Goal: Transaction & Acquisition: Purchase product/service

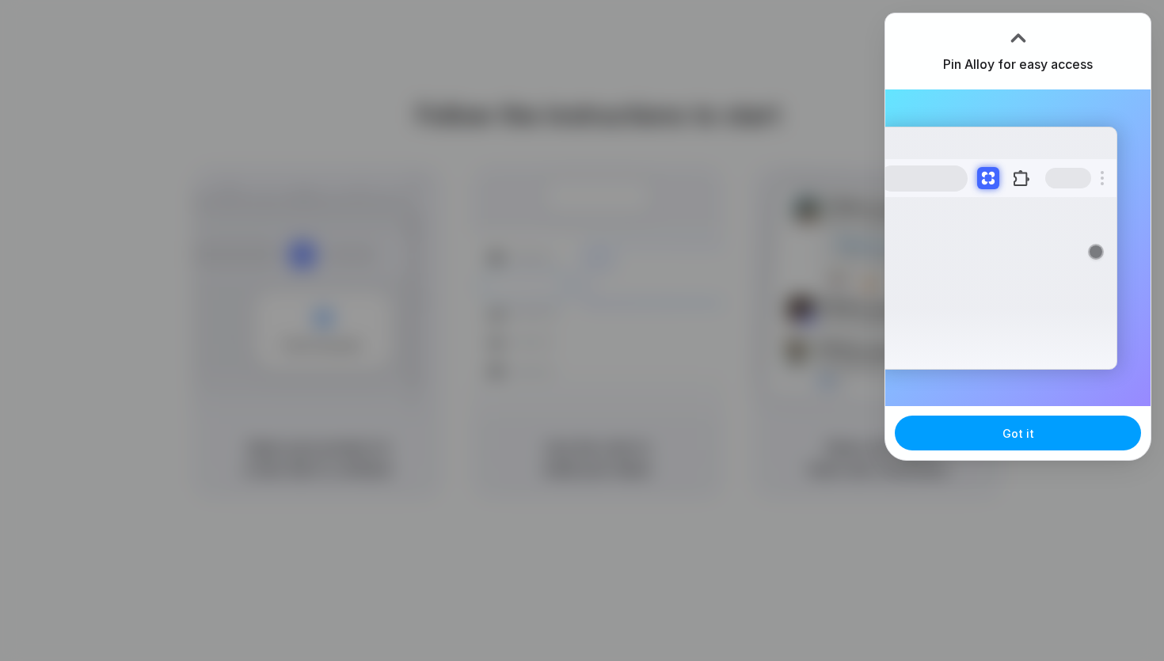
click at [1011, 447] on button "Got it" at bounding box center [1018, 433] width 246 height 35
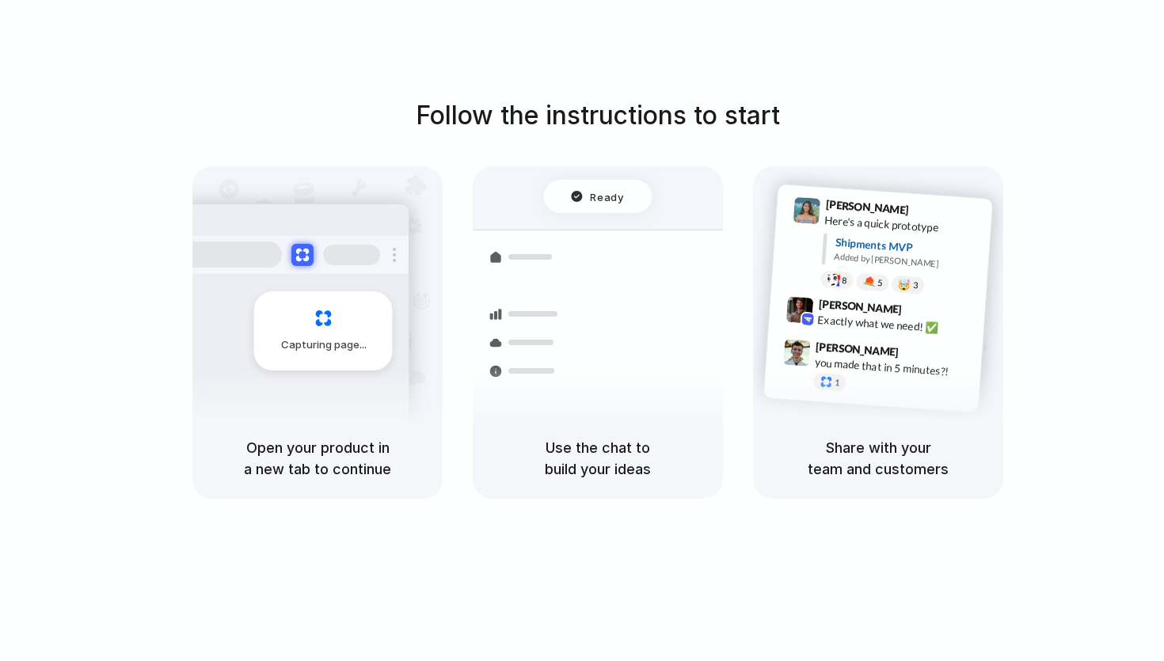
click at [912, 445] on h5 "Share with your team and customers" at bounding box center [878, 458] width 212 height 43
click at [1012, 303] on div "Follow the instructions to start Capturing page Open your product in a new tab …" at bounding box center [598, 298] width 1164 height 402
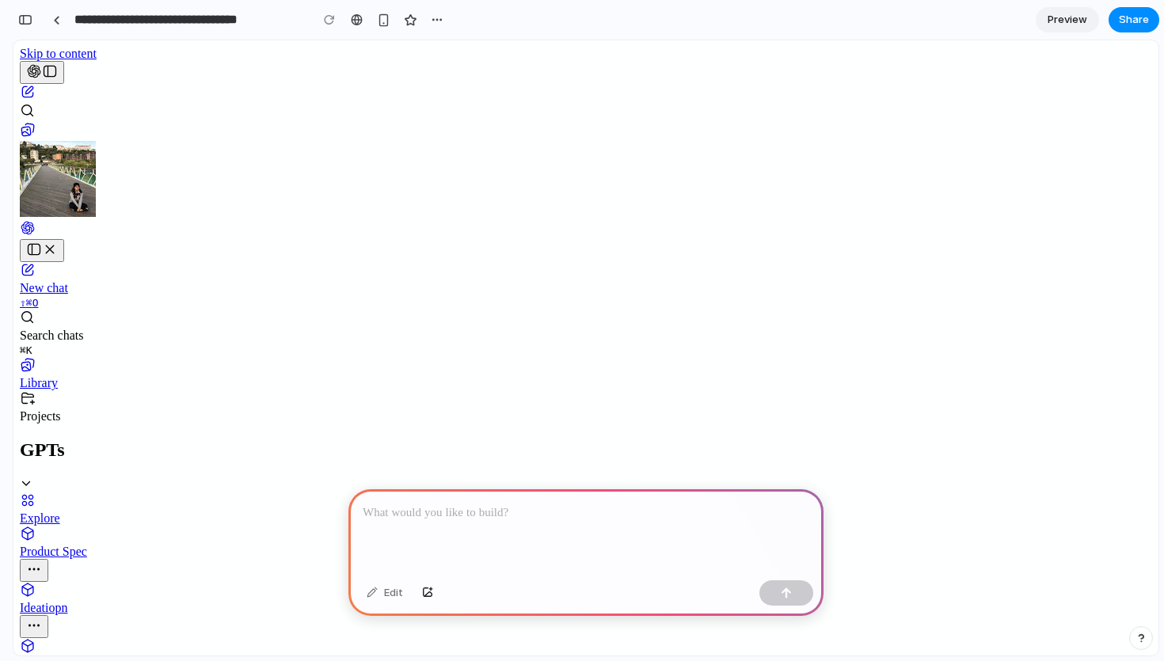
scroll to position [486, 0]
drag, startPoint x: 448, startPoint y: 149, endPoint x: 708, endPoint y: 298, distance: 300.1
copy div "Direct Navigation Flow Use case: Straightforward browsing, minimal steps. NGO H…"
click at [512, 509] on p at bounding box center [586, 513] width 447 height 19
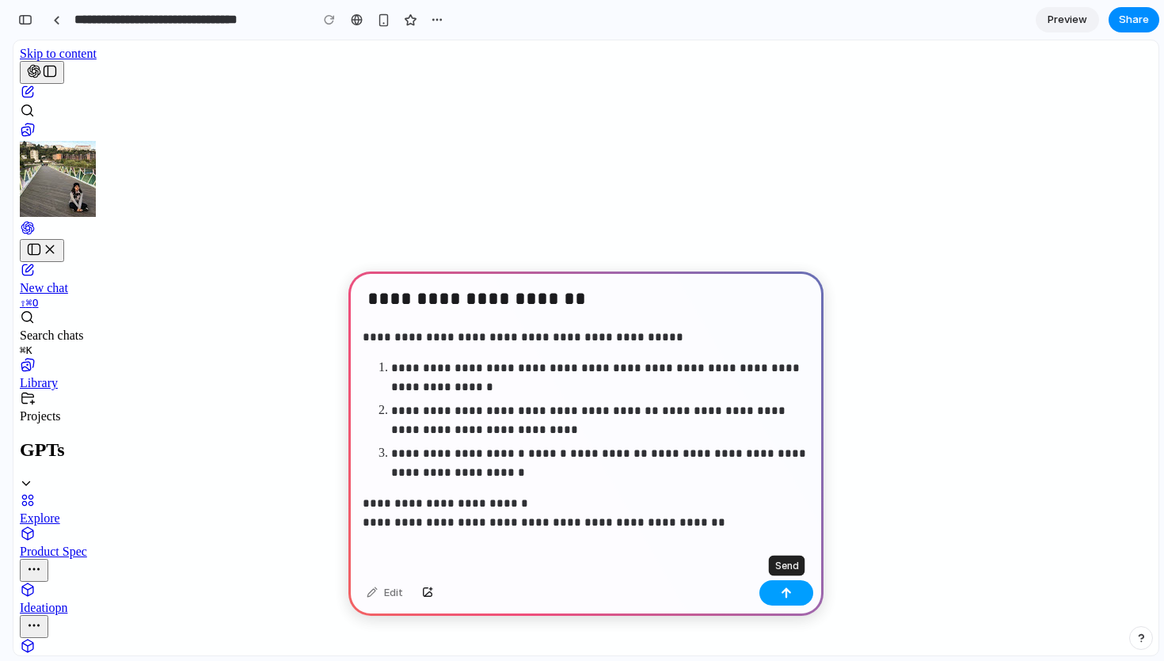
click at [798, 598] on button "button" at bounding box center [787, 593] width 54 height 25
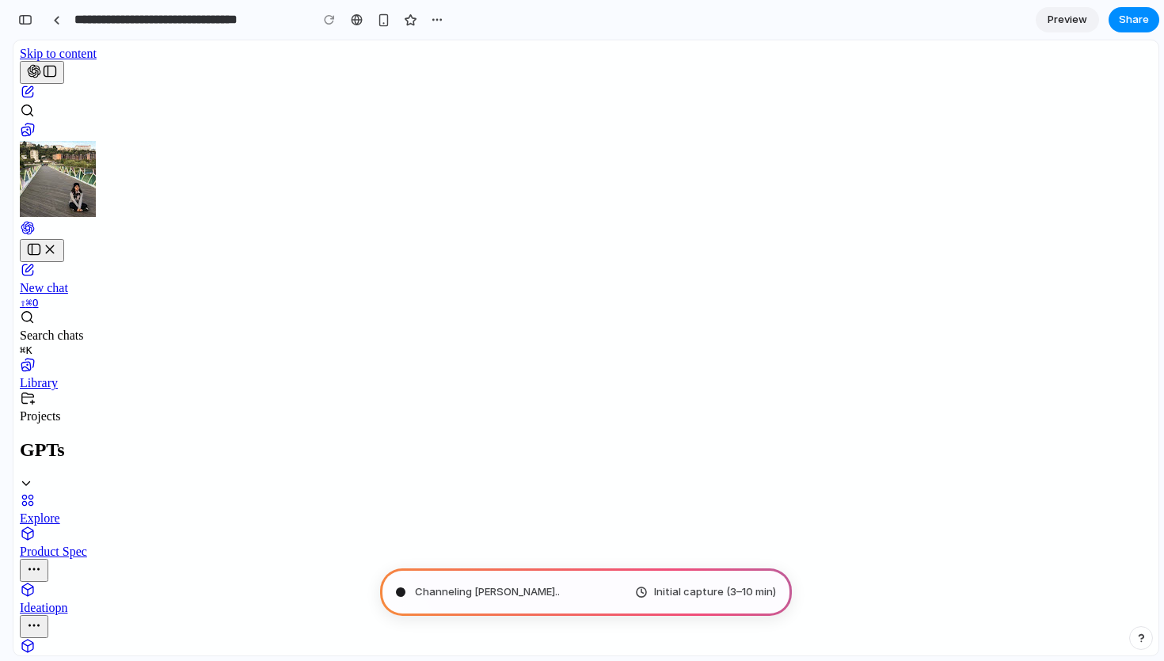
scroll to position [377, 0]
drag, startPoint x: 388, startPoint y: 306, endPoint x: 754, endPoint y: 489, distance: 409.5
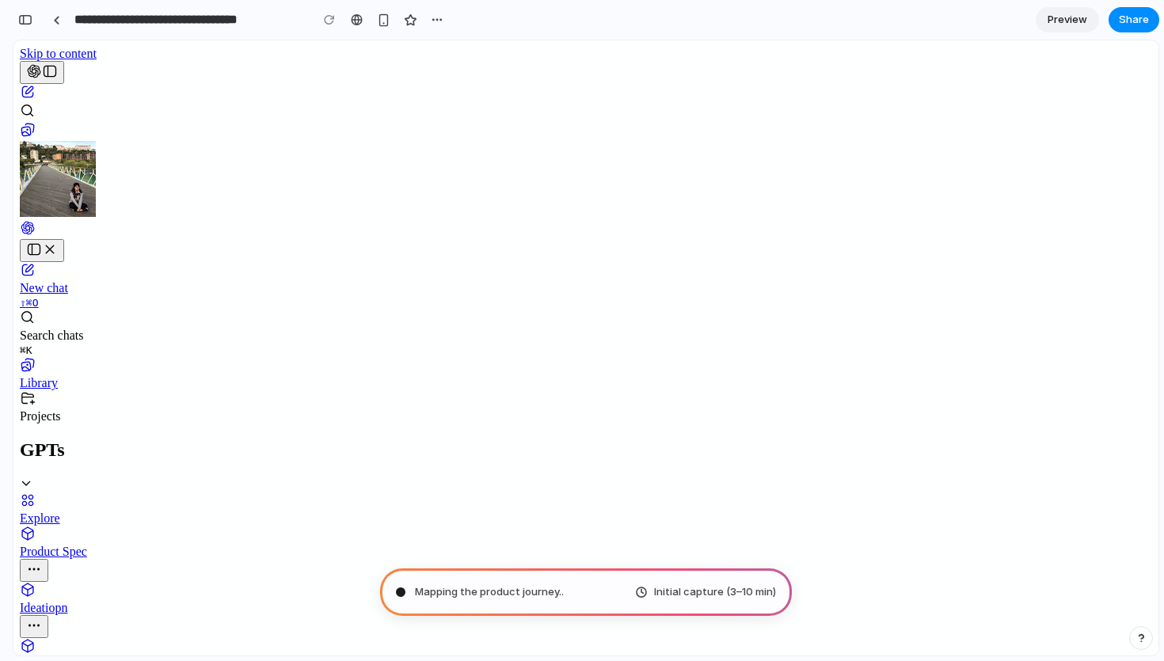
copy div "Use case: Encourage cross-engagement via rewards. NGO Homescreen → Volunteer Da…"
type input "**********"
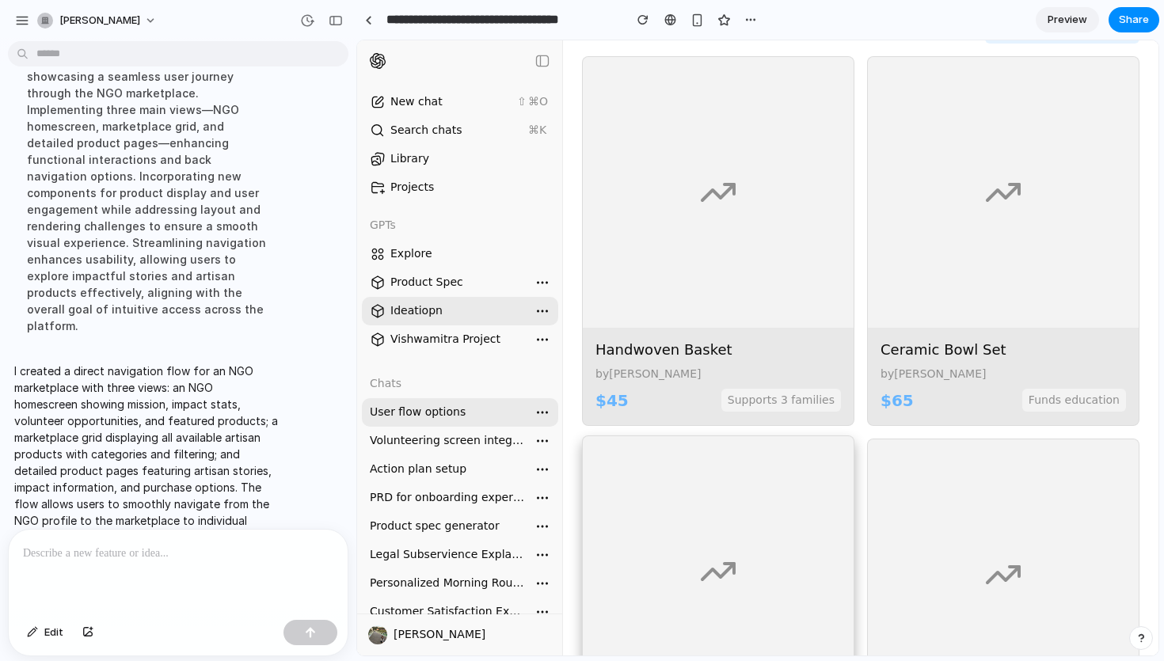
scroll to position [684, 0]
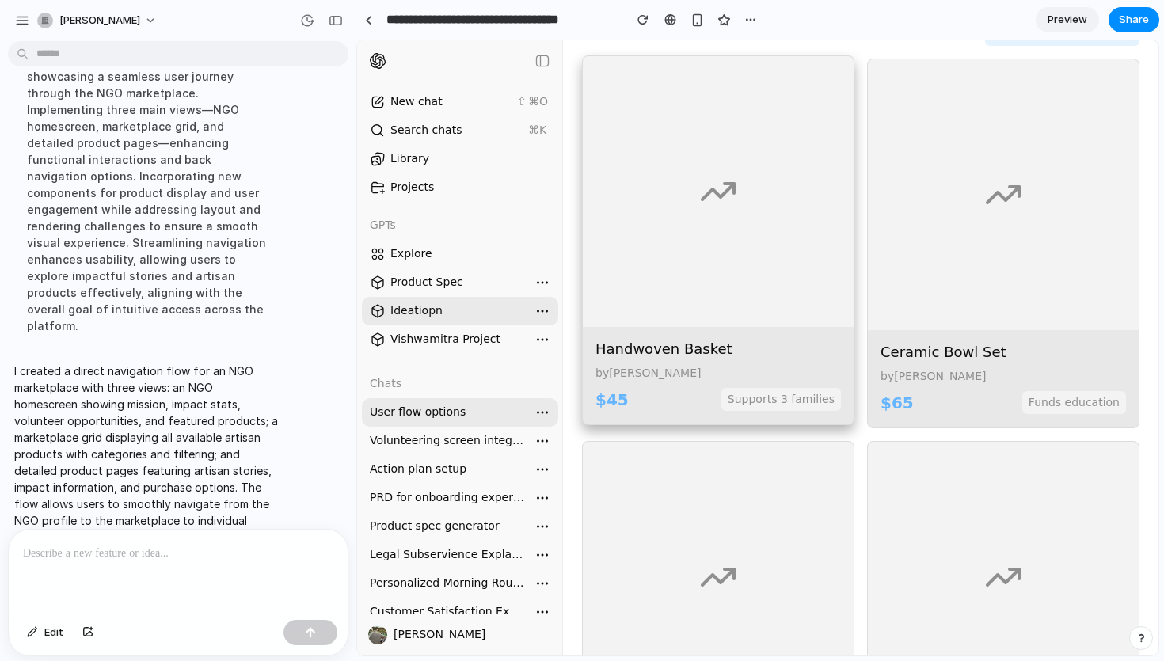
click at [752, 253] on div at bounding box center [718, 191] width 271 height 271
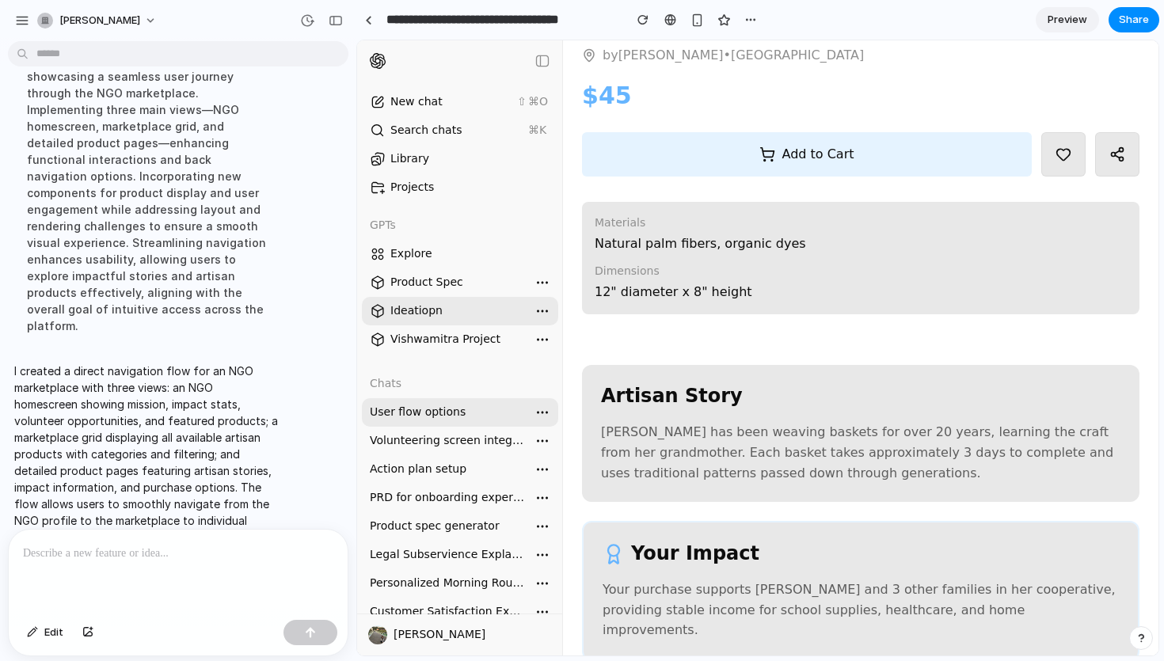
scroll to position [922, 0]
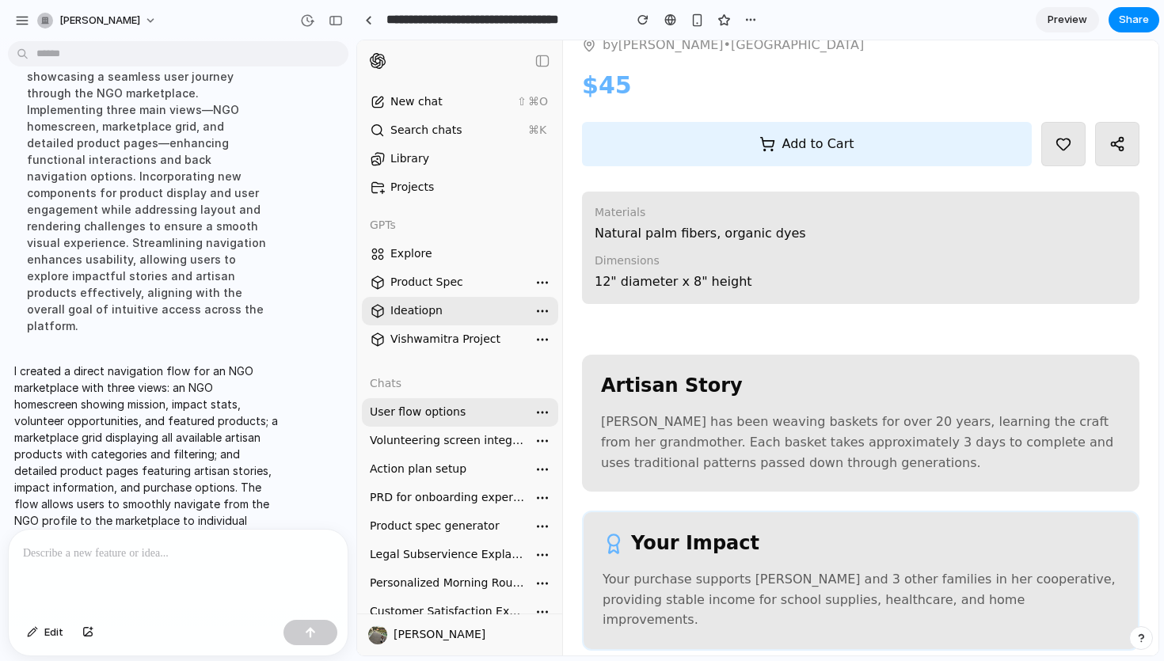
click at [846, 611] on div "Your Impact Your purchase supports Maria and 3 other families in her cooperativ…" at bounding box center [861, 581] width 558 height 140
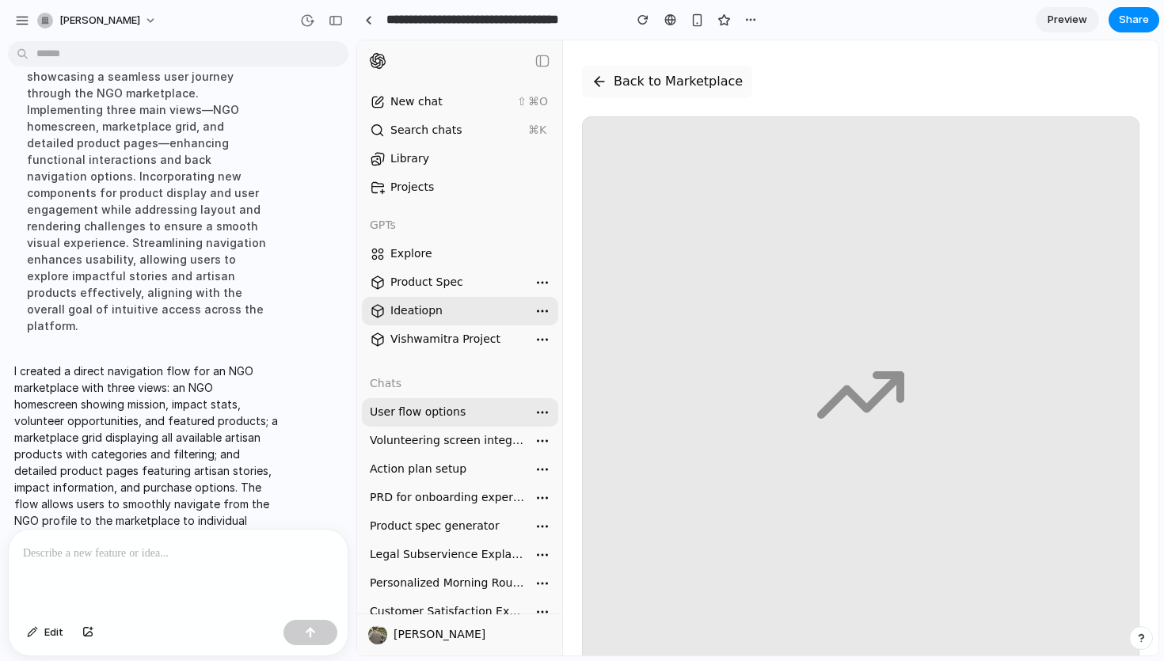
click at [627, 96] on button "Back to Marketplace" at bounding box center [667, 82] width 170 height 32
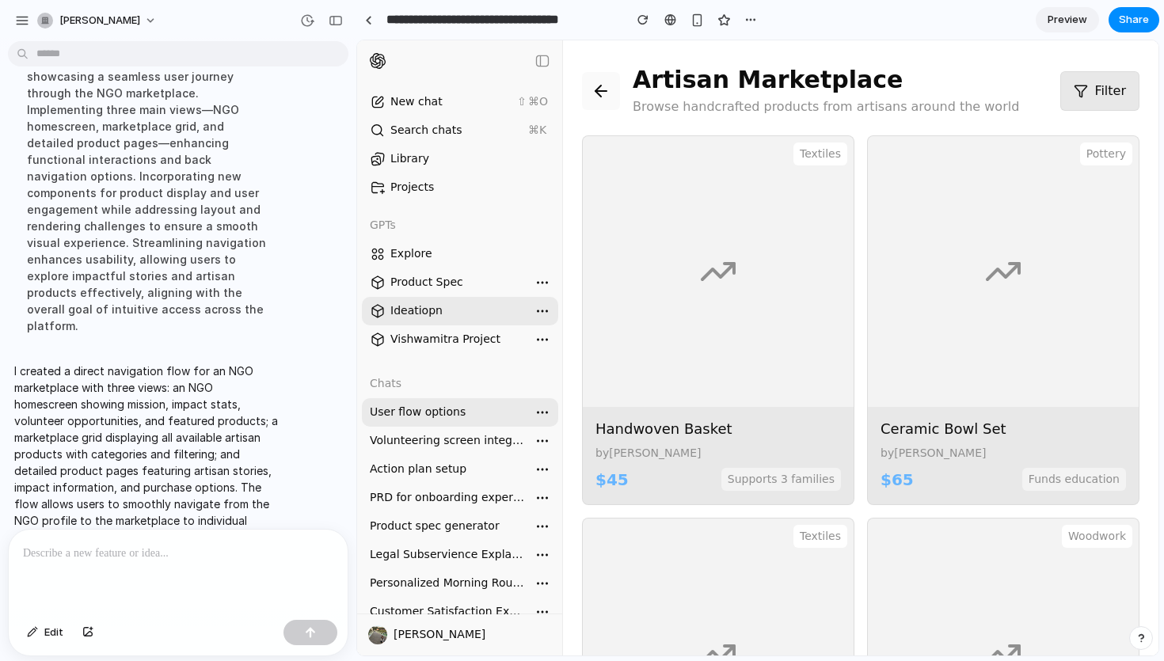
click at [606, 93] on icon at bounding box center [601, 91] width 19 height 19
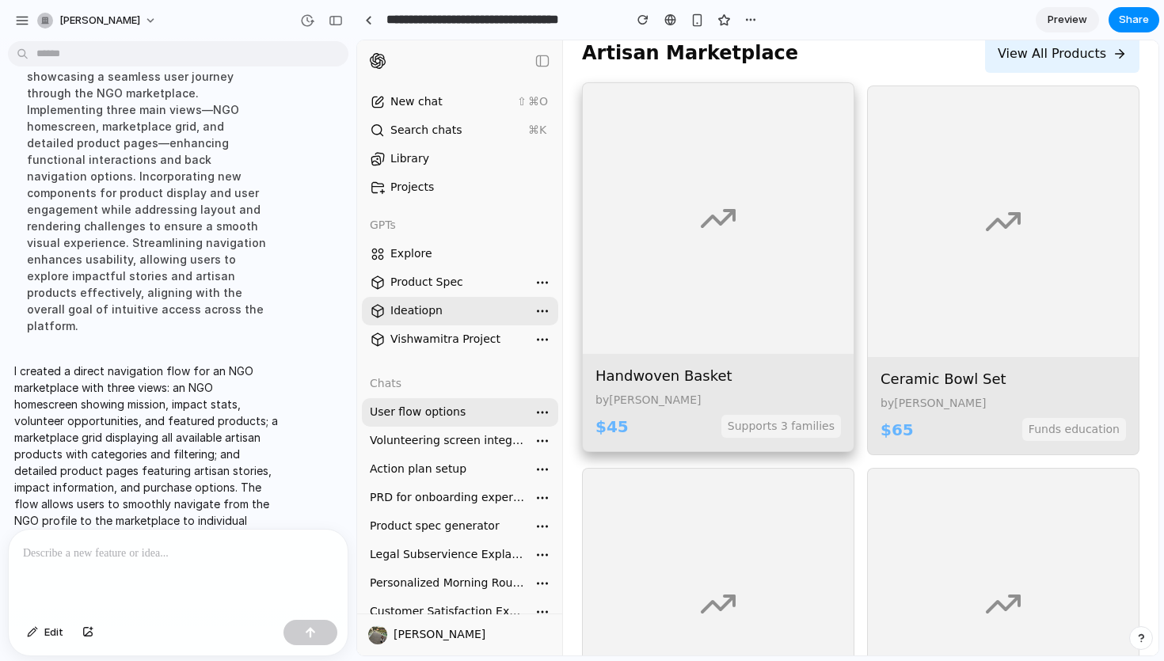
scroll to position [656, 0]
click at [736, 337] on div at bounding box center [718, 219] width 271 height 271
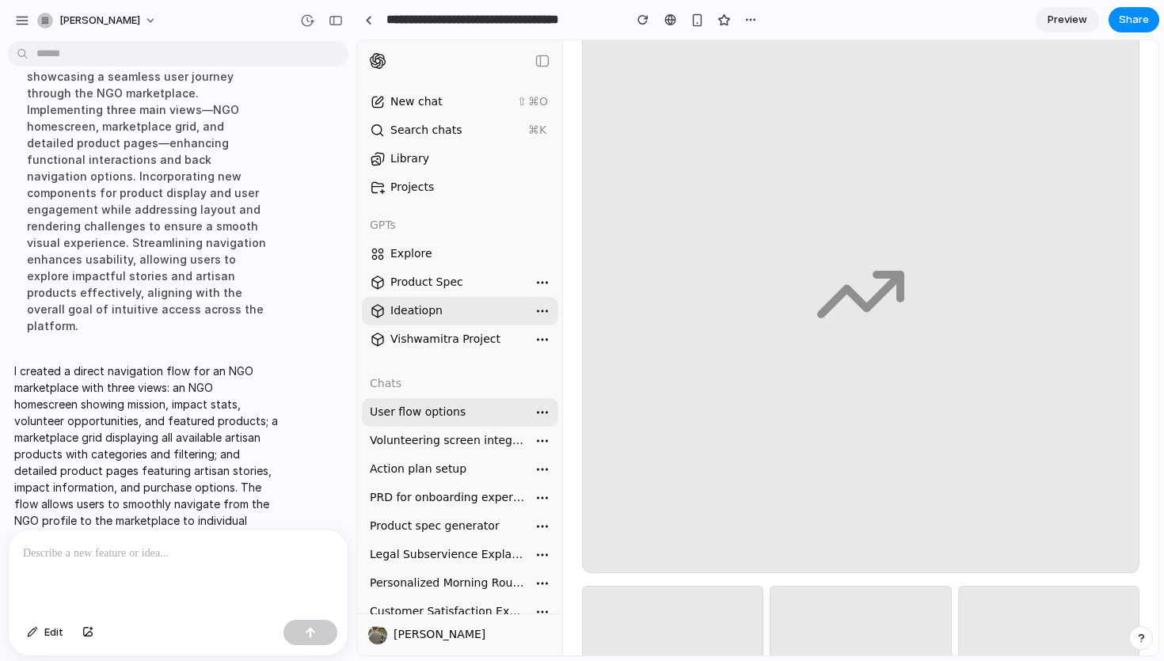
scroll to position [0, 0]
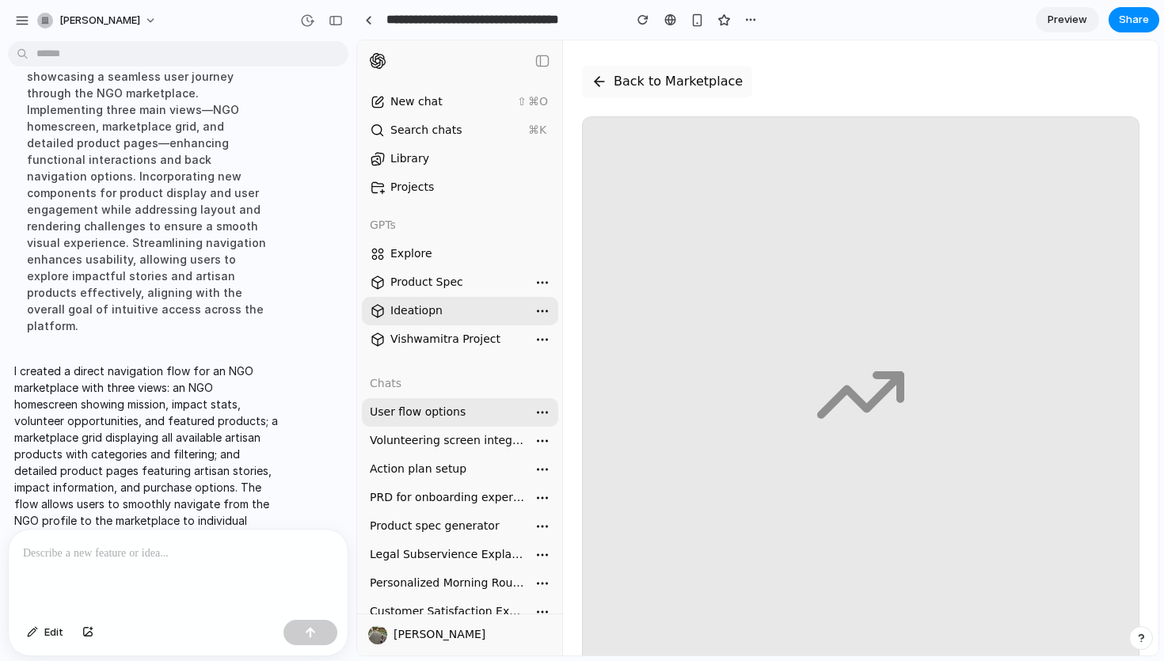
click at [699, 88] on button "Back to Marketplace" at bounding box center [667, 82] width 170 height 32
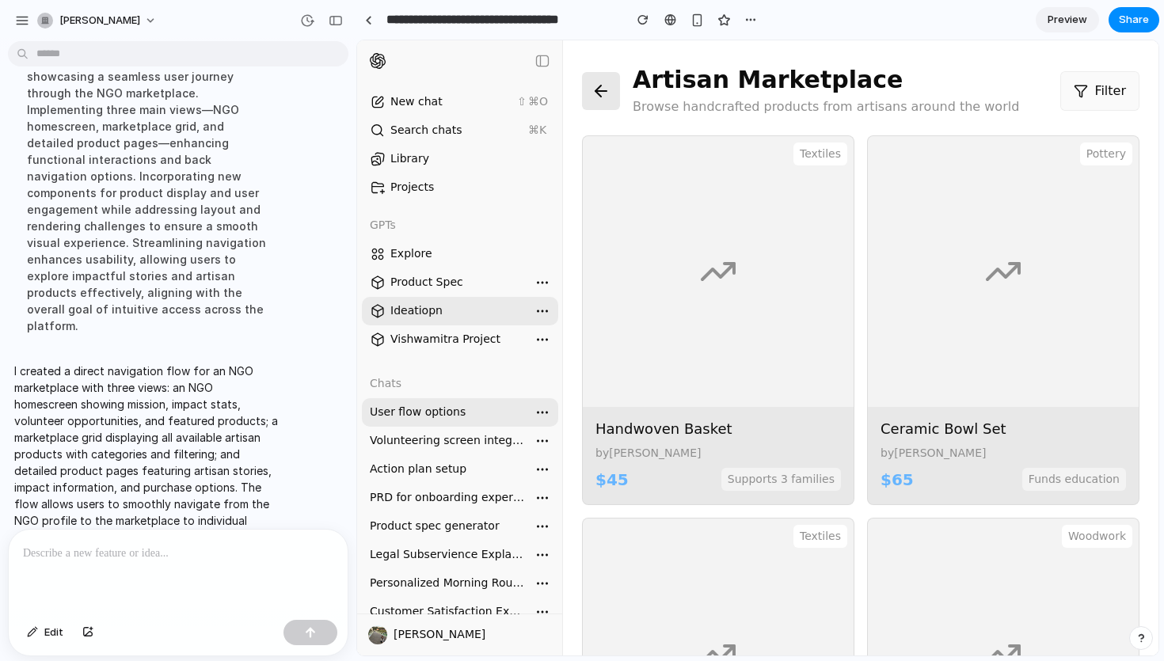
click at [1104, 82] on button "Filter" at bounding box center [1100, 91] width 79 height 40
click at [1087, 101] on button "Filter" at bounding box center [1100, 91] width 79 height 40
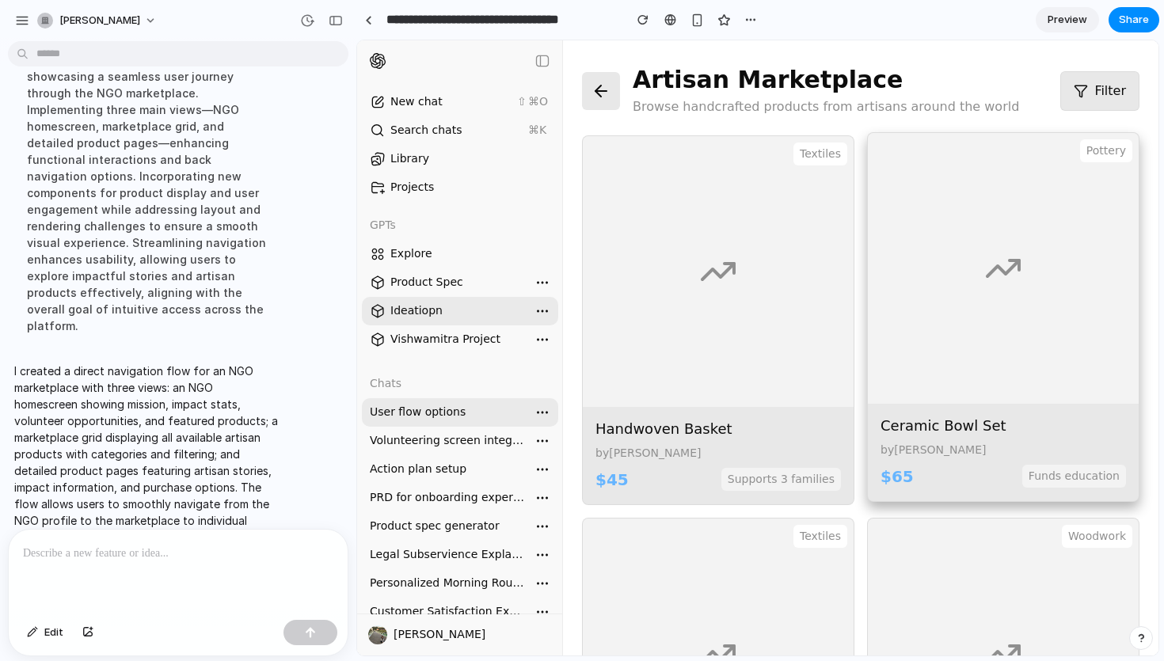
click at [1020, 478] on div "$ 65 Funds education" at bounding box center [1004, 477] width 246 height 24
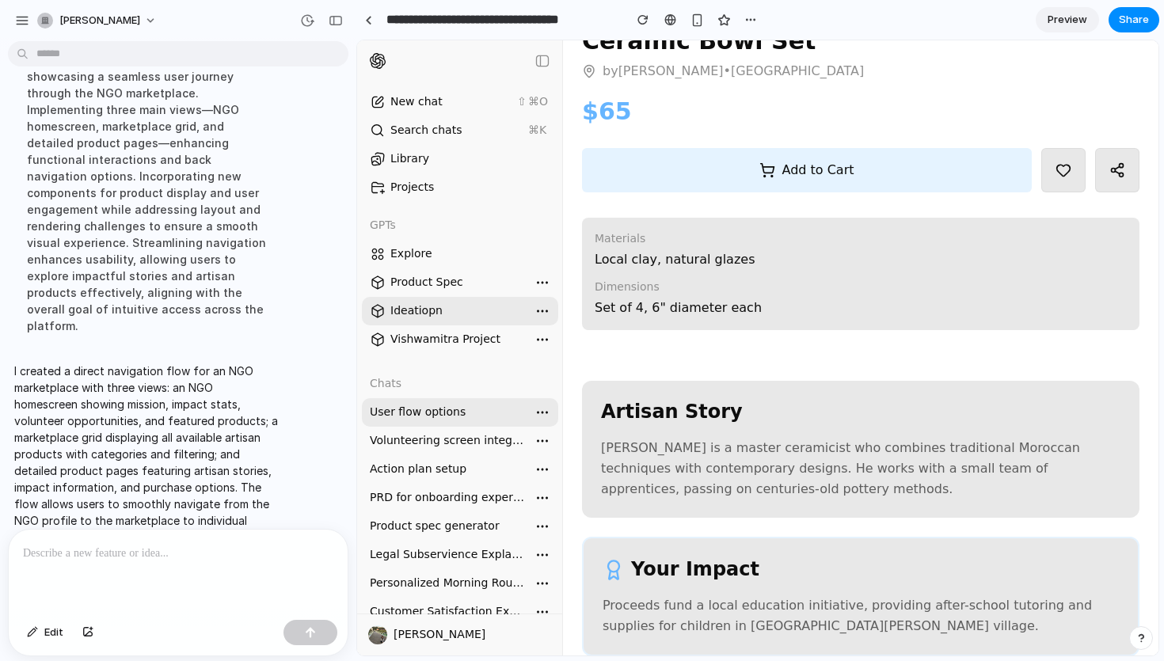
scroll to position [694, 0]
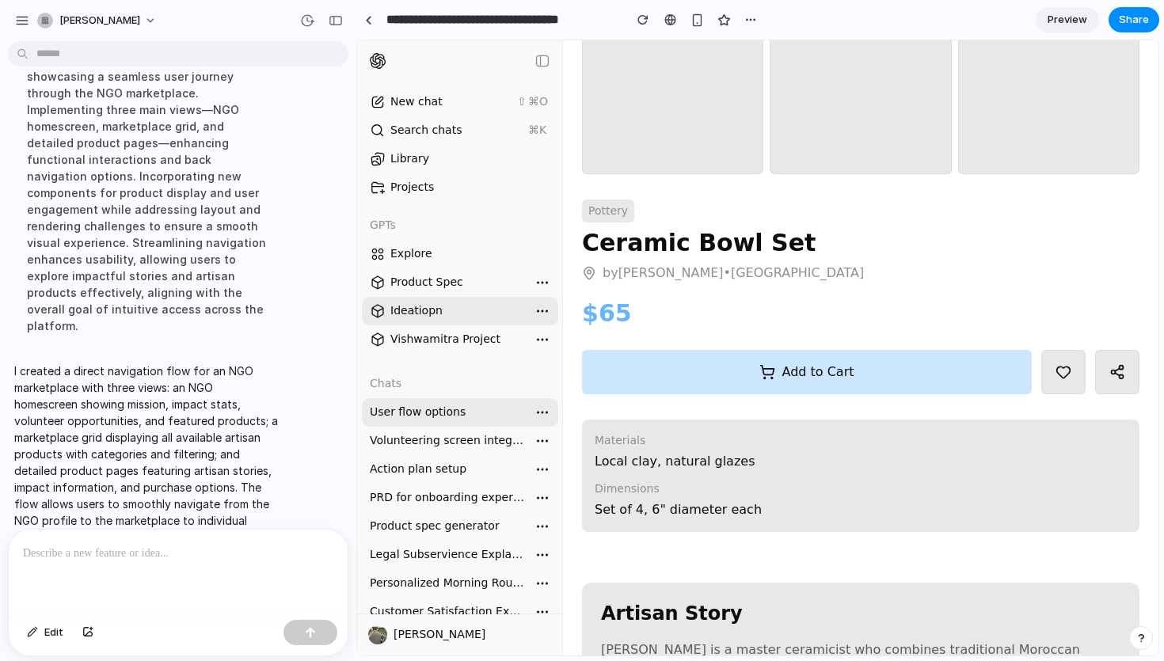
click at [864, 377] on button "Add to Cart" at bounding box center [807, 372] width 450 height 44
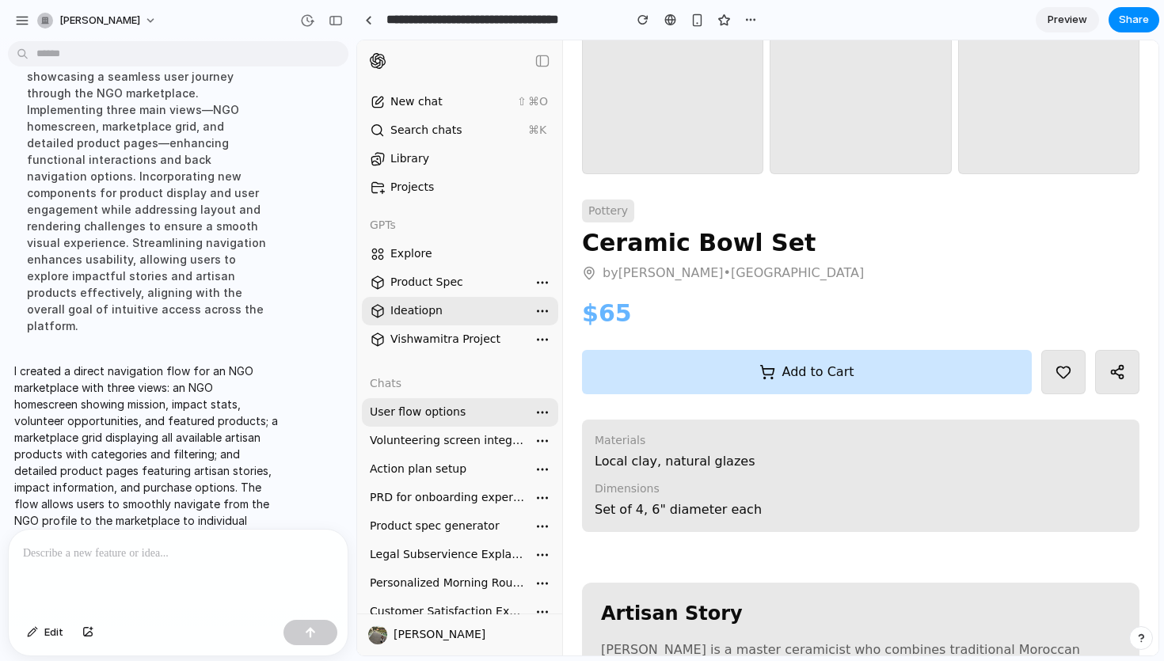
click at [864, 371] on button "Add to Cart" at bounding box center [807, 372] width 450 height 44
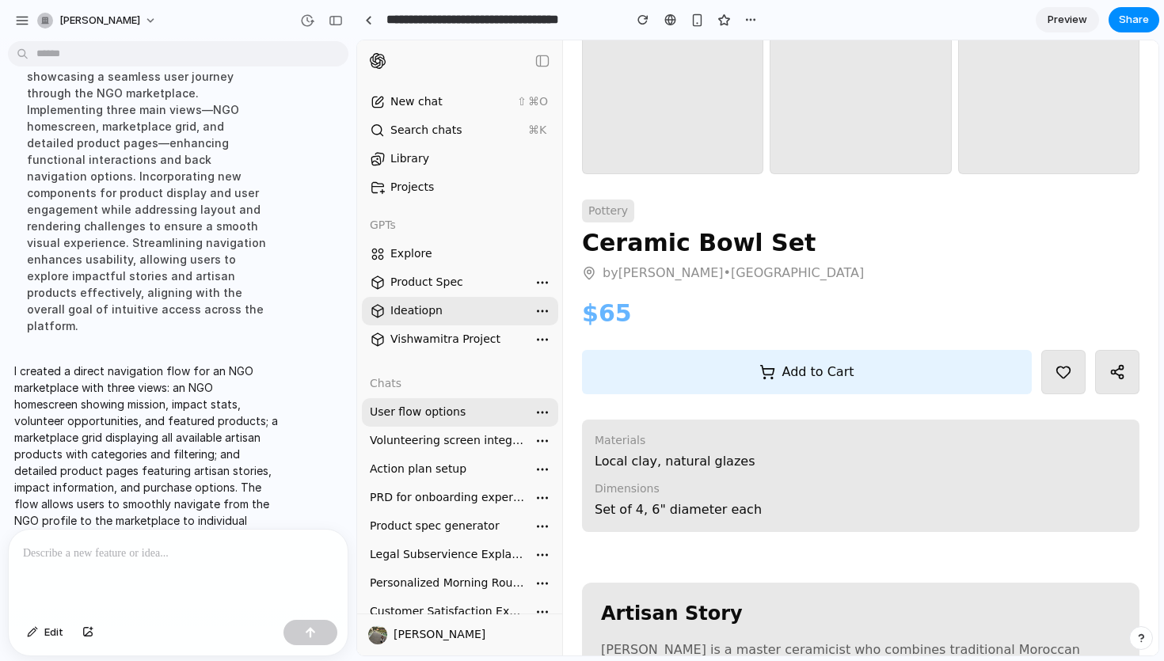
click at [119, 566] on div at bounding box center [178, 572] width 339 height 84
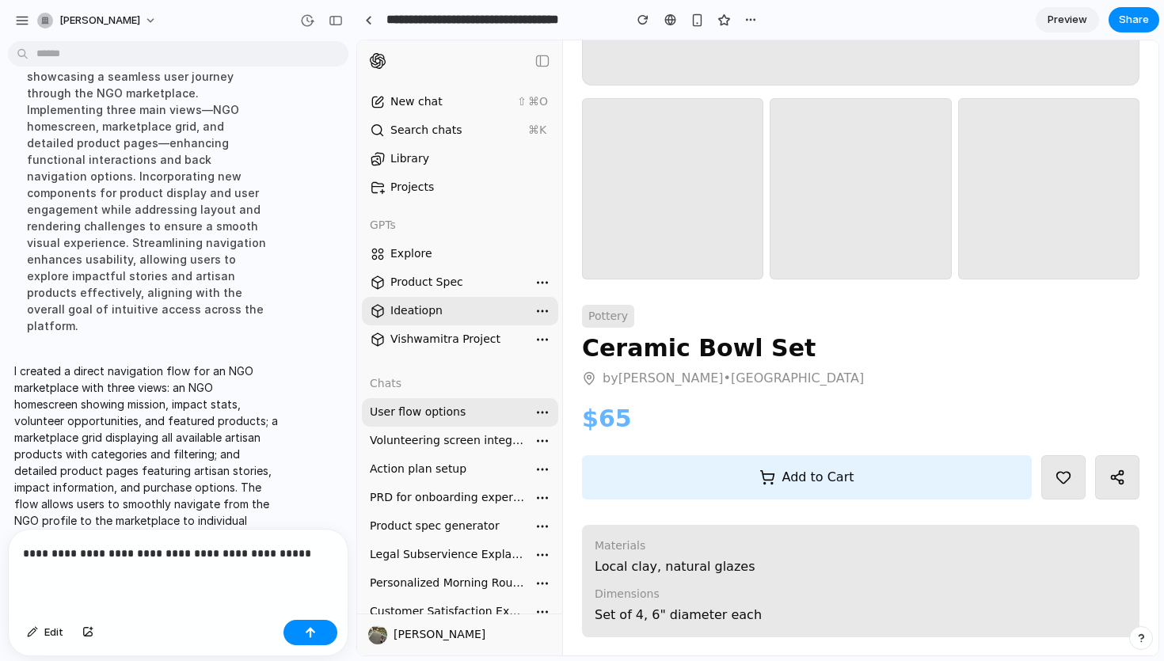
scroll to position [561, 0]
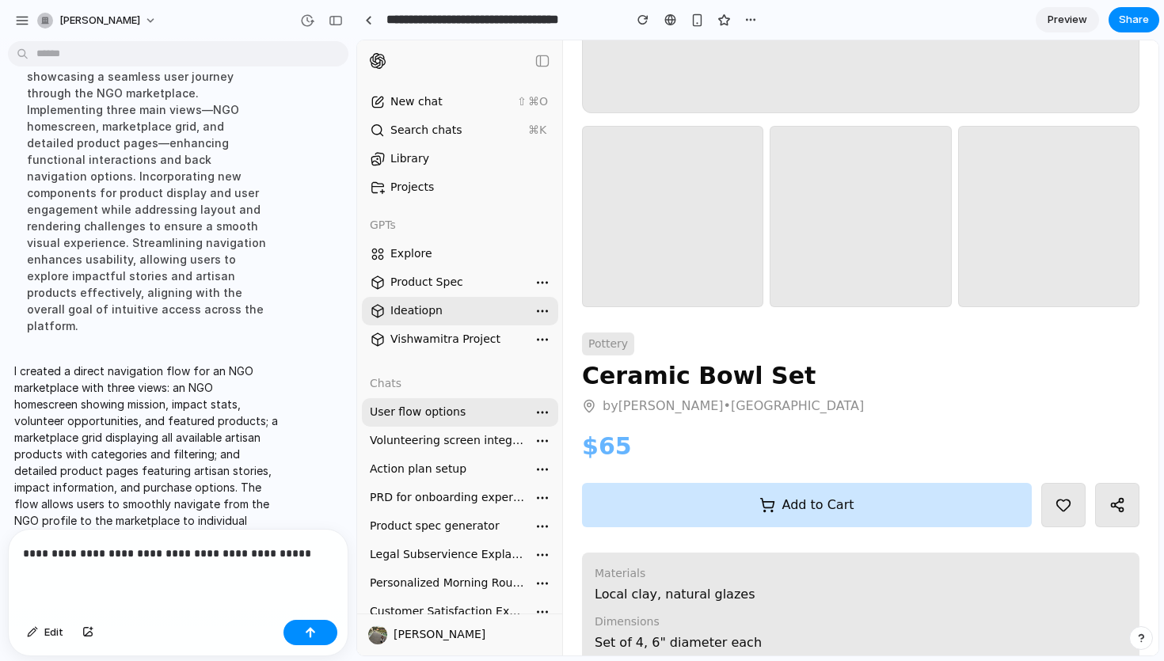
click at [866, 501] on button "Add to Cart" at bounding box center [807, 505] width 450 height 44
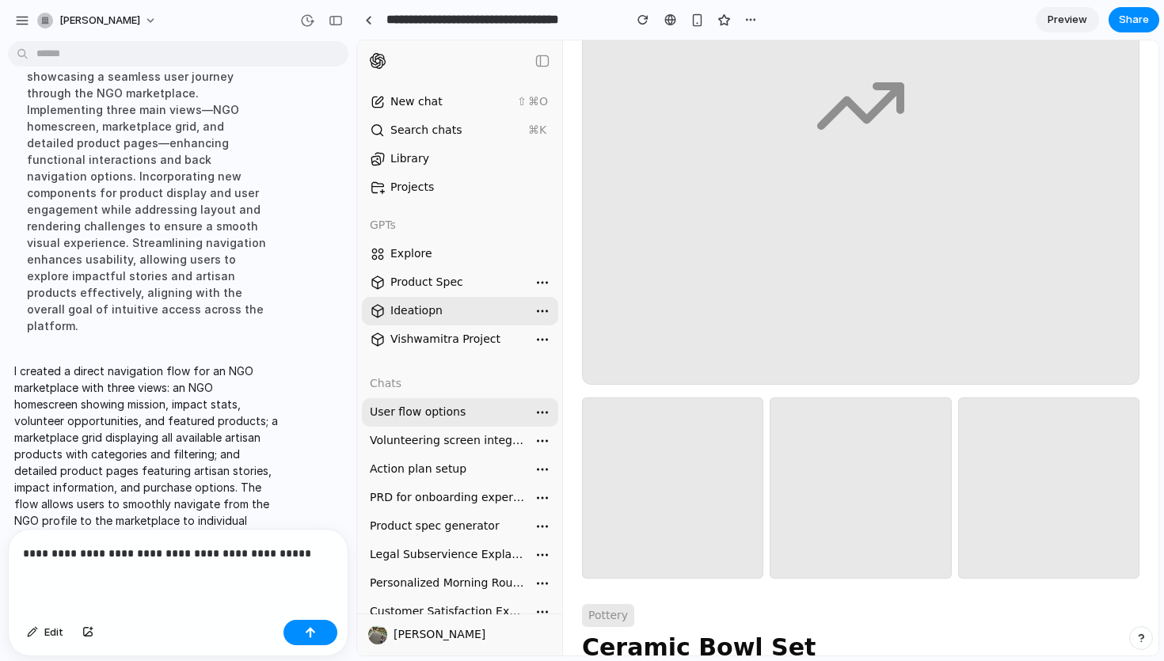
scroll to position [922, 0]
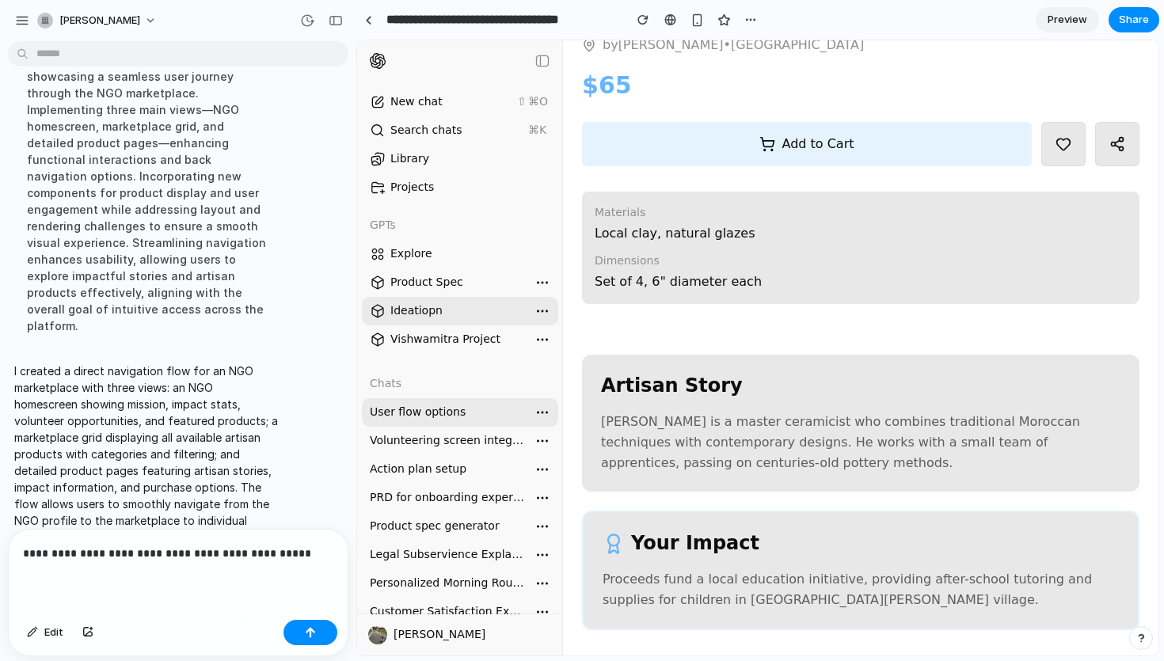
click at [334, 550] on div "**********" at bounding box center [178, 572] width 339 height 84
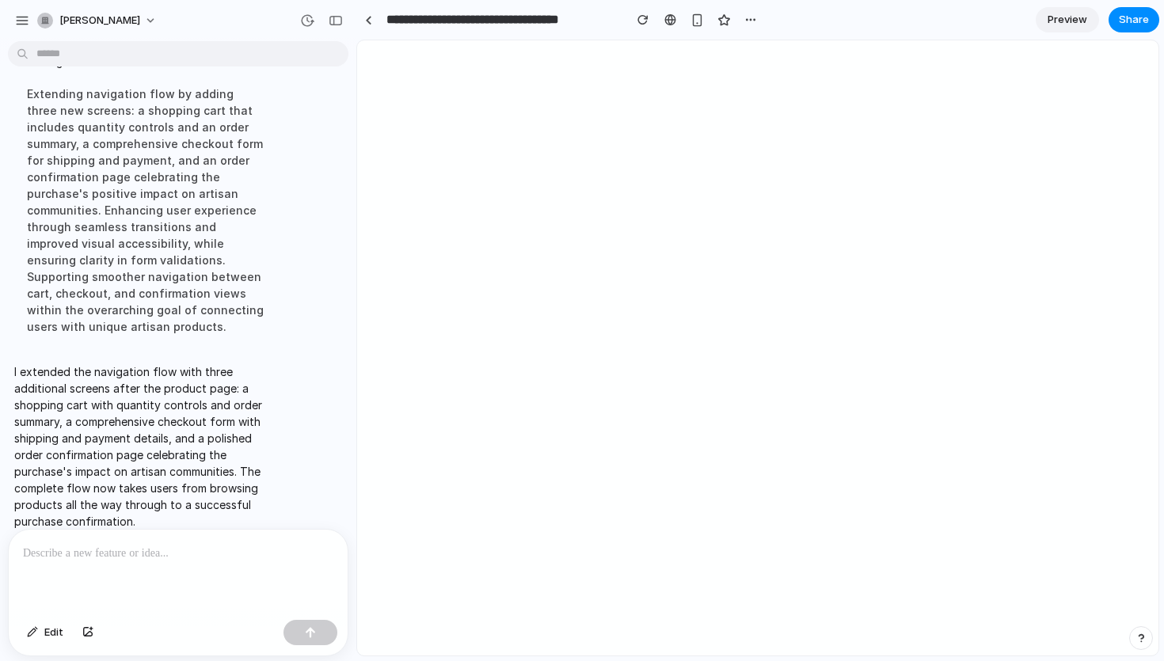
scroll to position [803, 0]
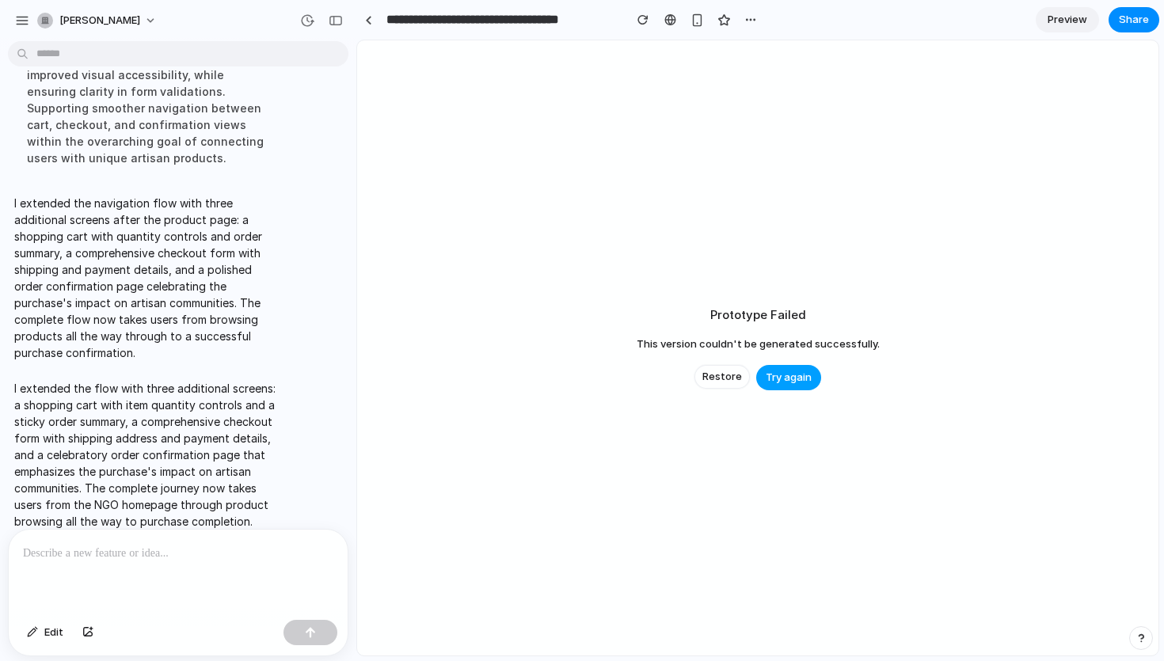
click at [796, 382] on span "Try again" at bounding box center [789, 378] width 46 height 16
click at [731, 382] on span "Restore" at bounding box center [723, 377] width 40 height 16
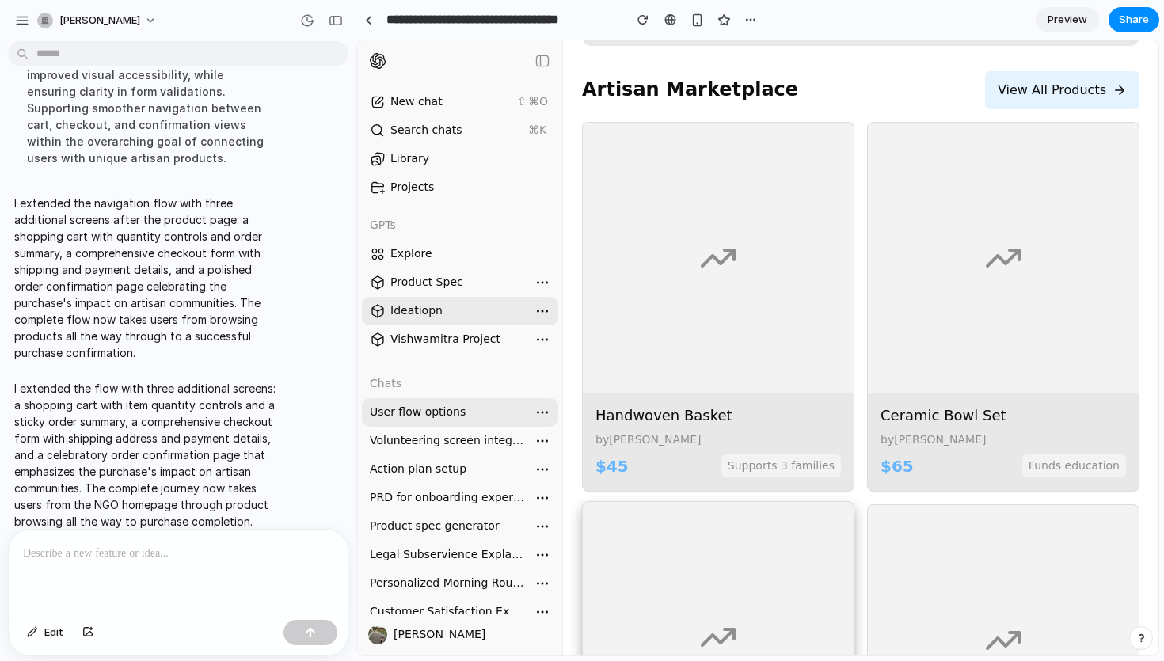
scroll to position [615, 0]
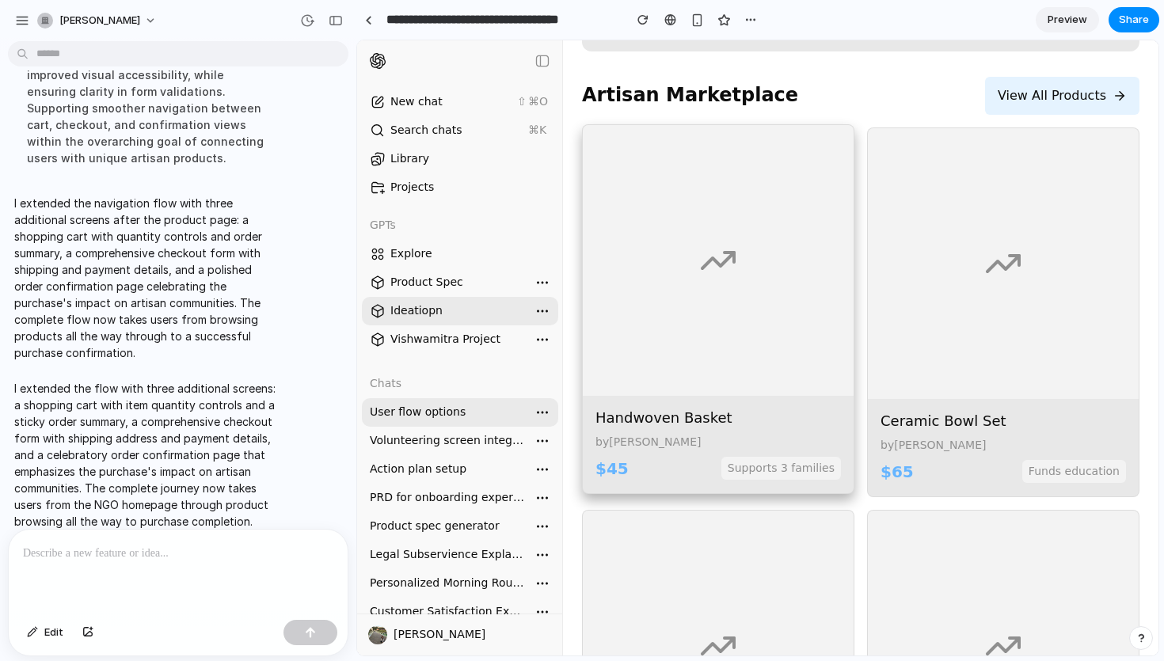
click at [795, 459] on span "Supports 3 families" at bounding box center [782, 468] width 120 height 23
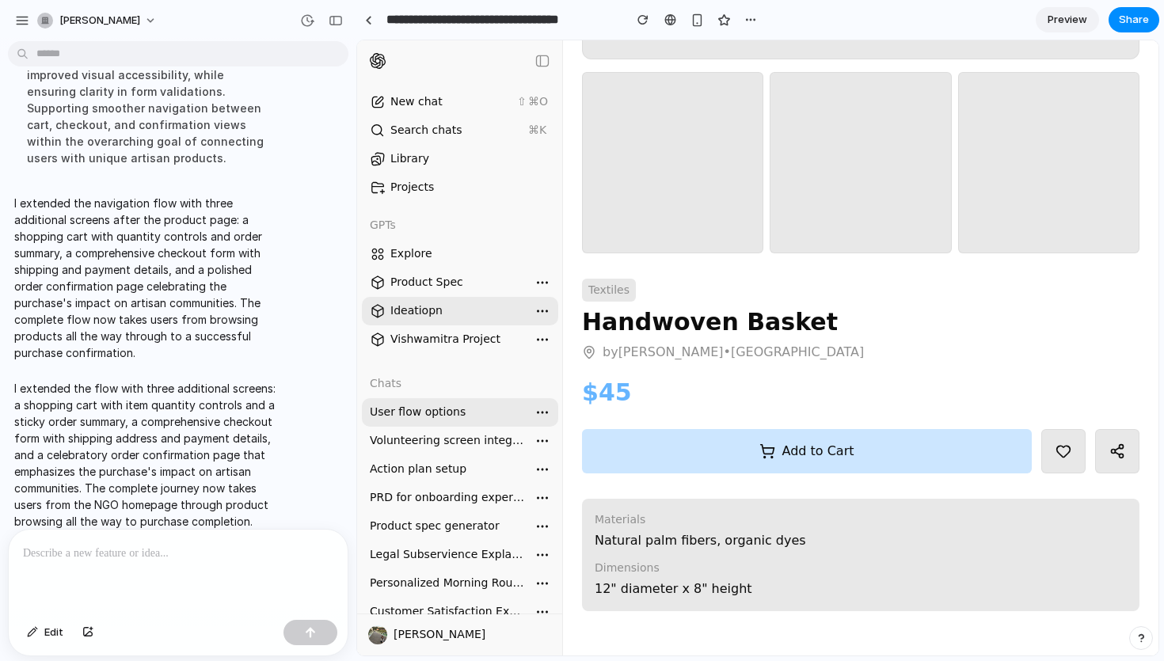
click at [775, 466] on button "Add to Cart" at bounding box center [807, 451] width 450 height 44
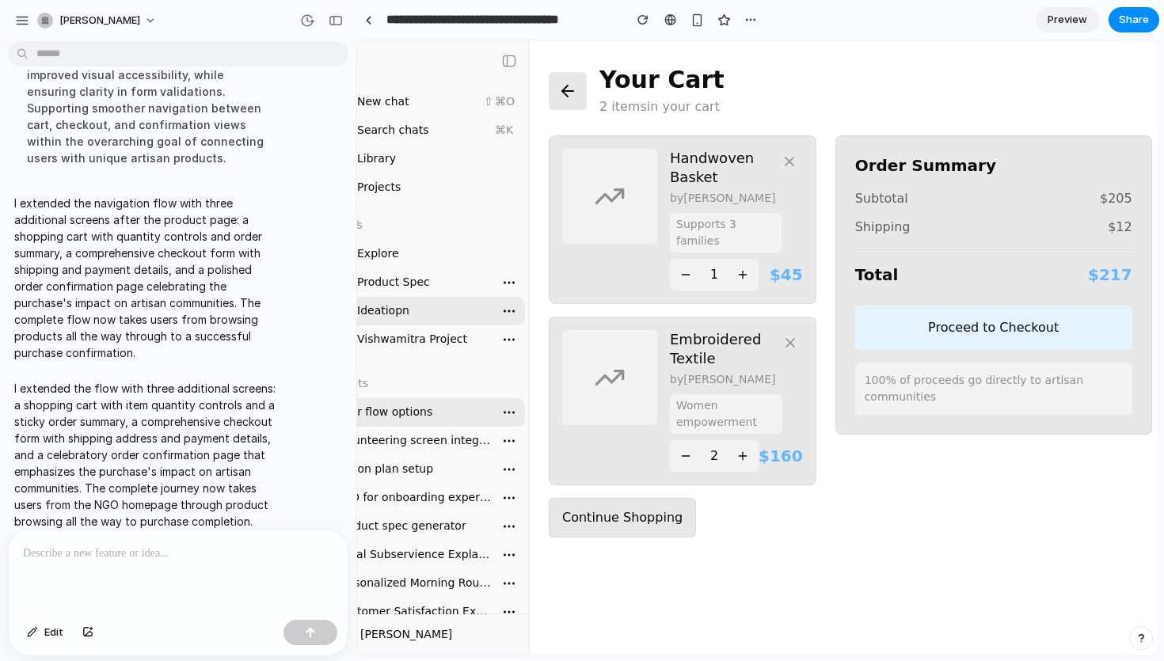
scroll to position [0, 40]
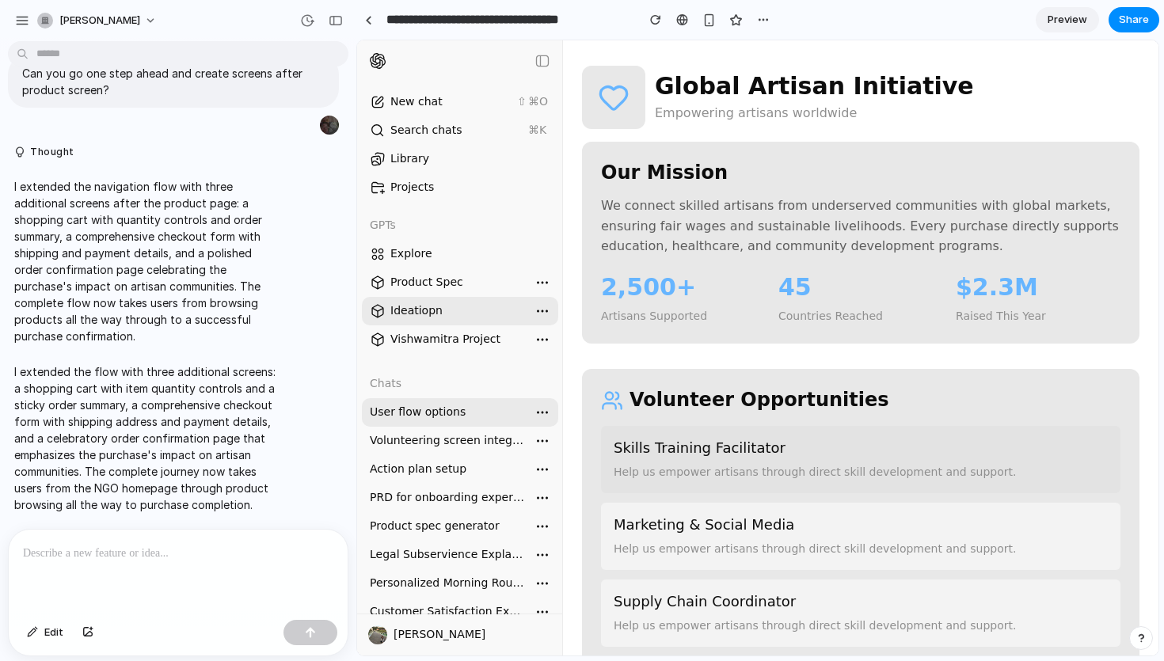
click at [832, 433] on div "Skills Training Facilitator Help us empower artisans through direct skill devel…" at bounding box center [861, 459] width 520 height 67
click at [826, 464] on p "Help us empower artisans through direct skill development and support." at bounding box center [861, 472] width 494 height 17
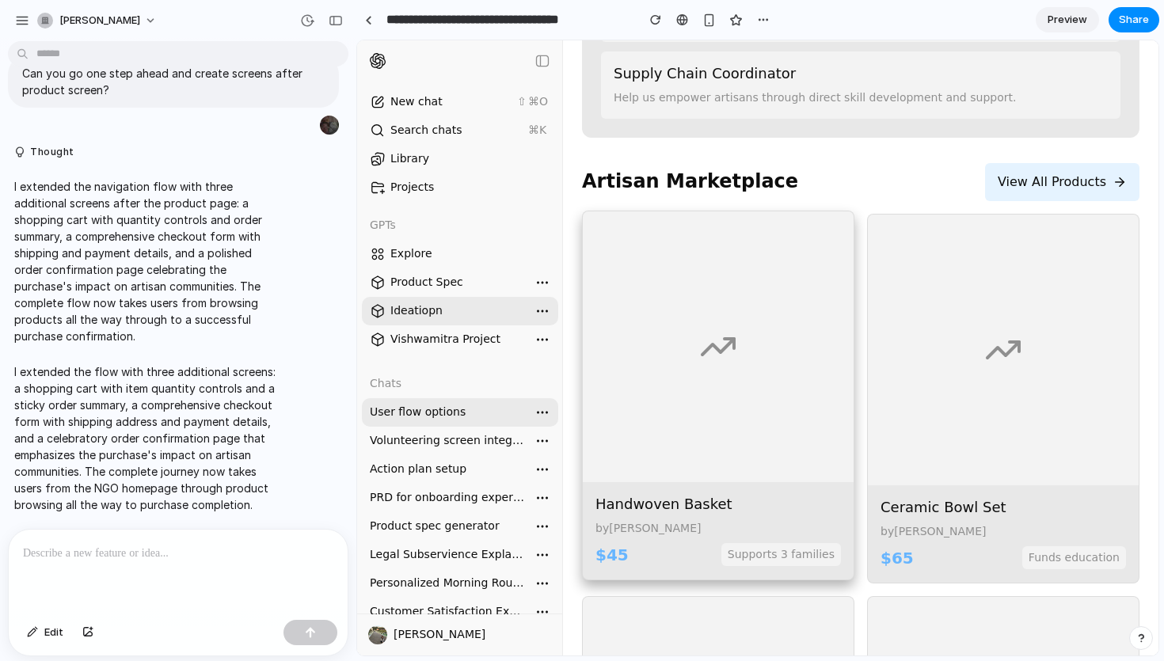
scroll to position [569, 0]
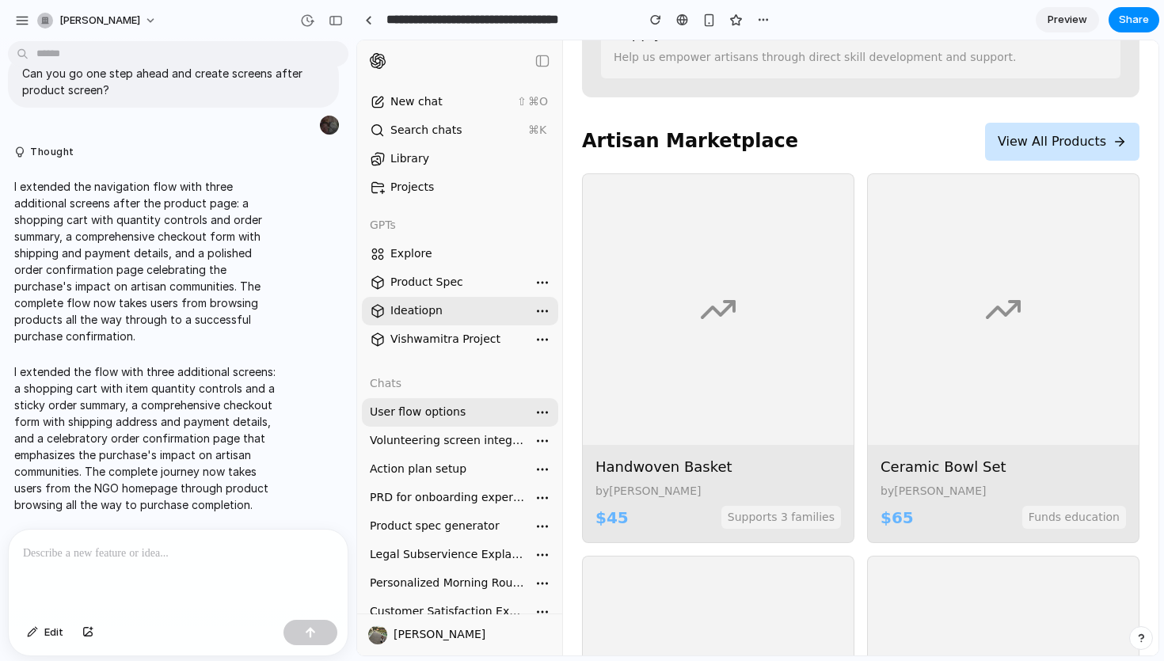
click at [1064, 143] on button "View All Products" at bounding box center [1062, 142] width 154 height 38
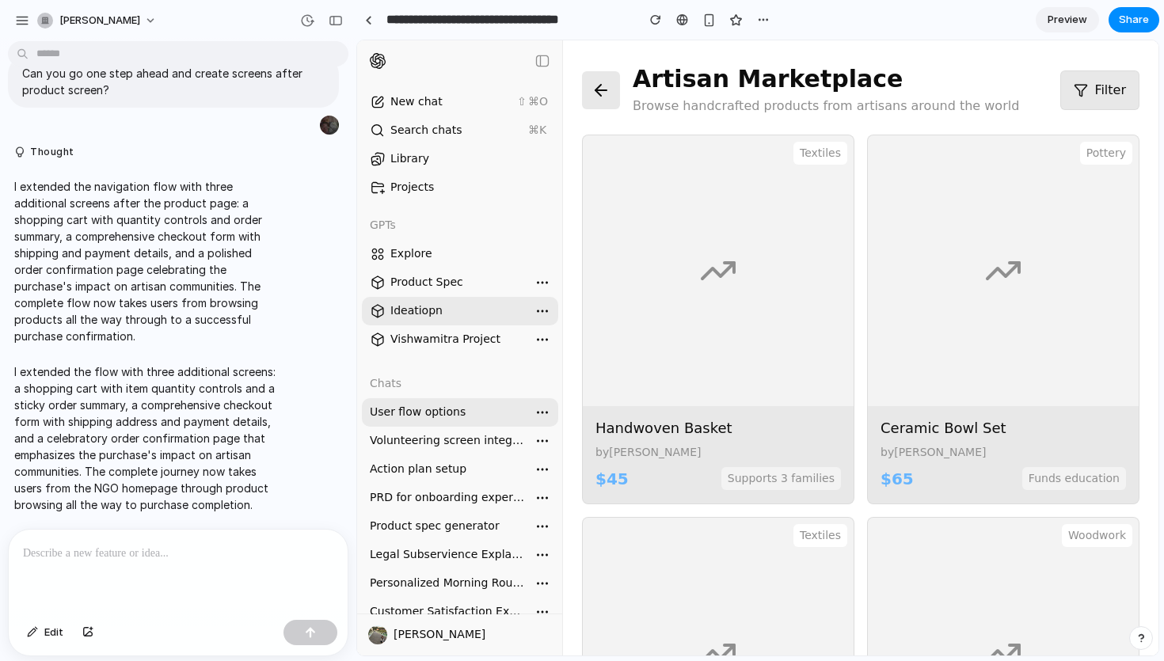
scroll to position [0, 0]
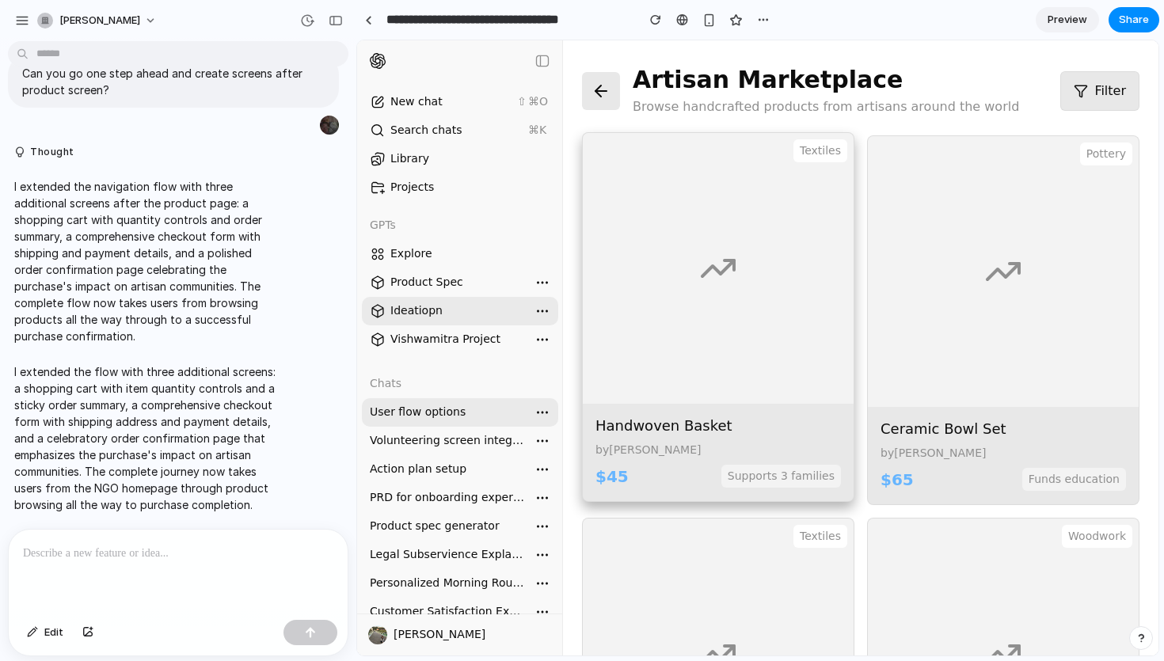
click at [768, 299] on div "Textiles" at bounding box center [718, 268] width 271 height 271
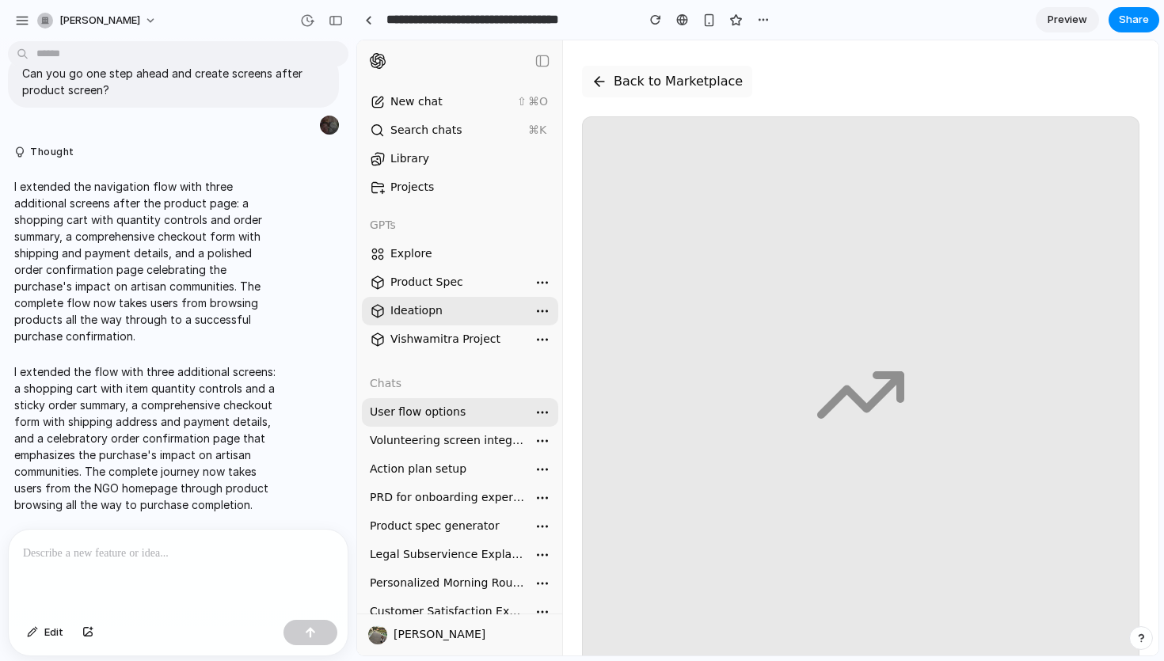
click at [592, 74] on icon at bounding box center [600, 82] width 16 height 16
